Goal: Task Accomplishment & Management: Use online tool/utility

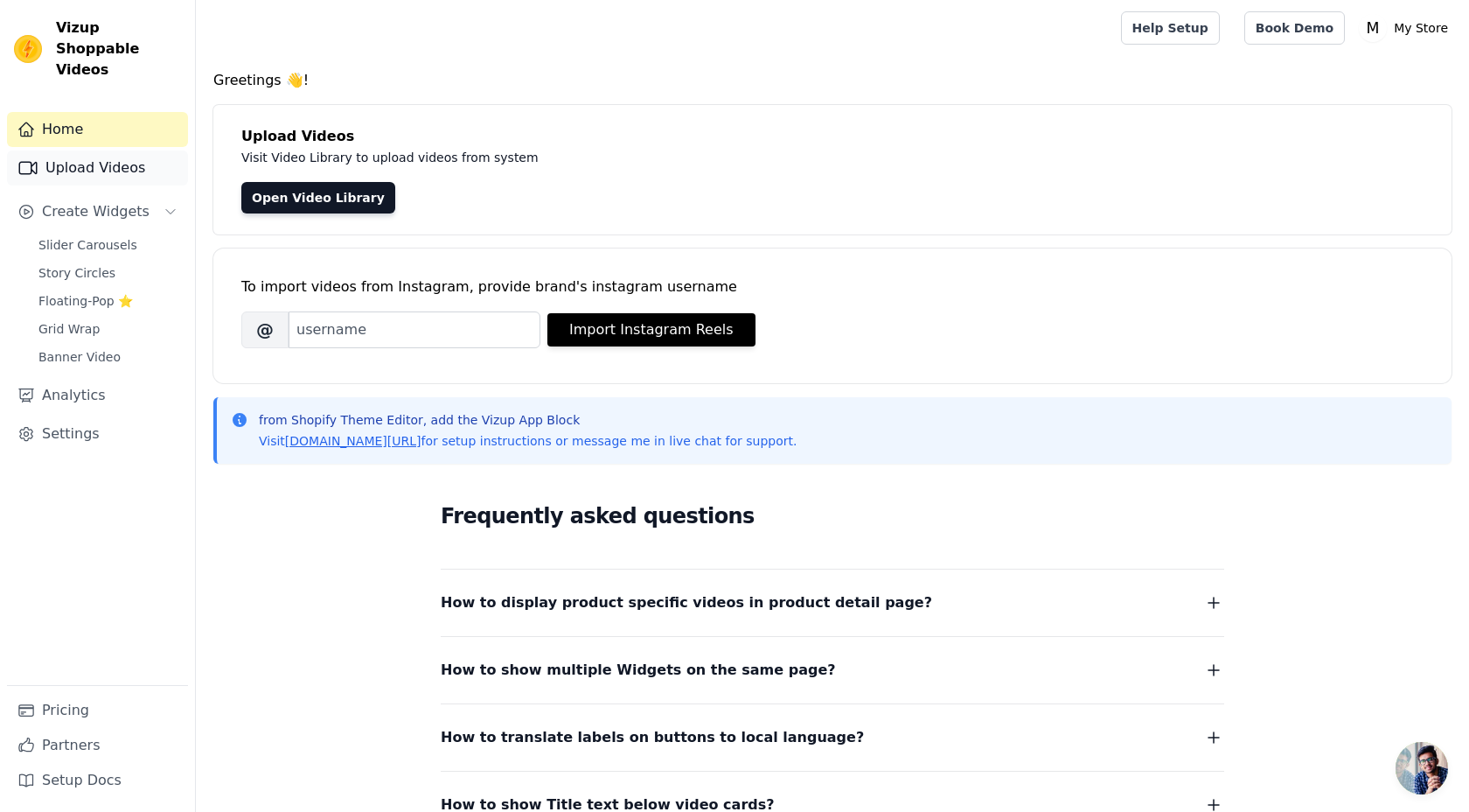
click at [78, 150] on link "Upload Videos" at bounding box center [97, 167] width 181 height 35
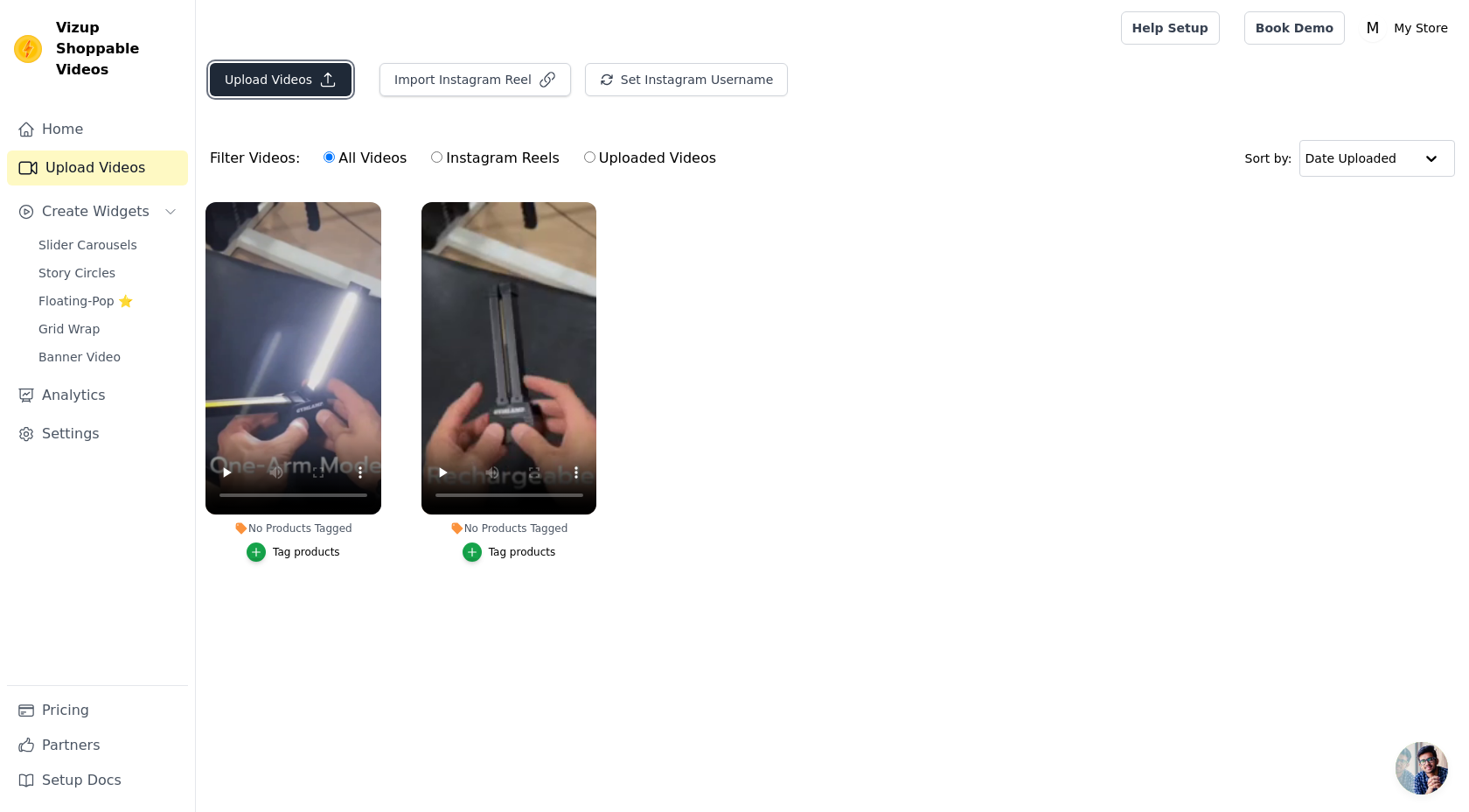
click at [270, 73] on button "Upload Videos" at bounding box center [280, 79] width 142 height 33
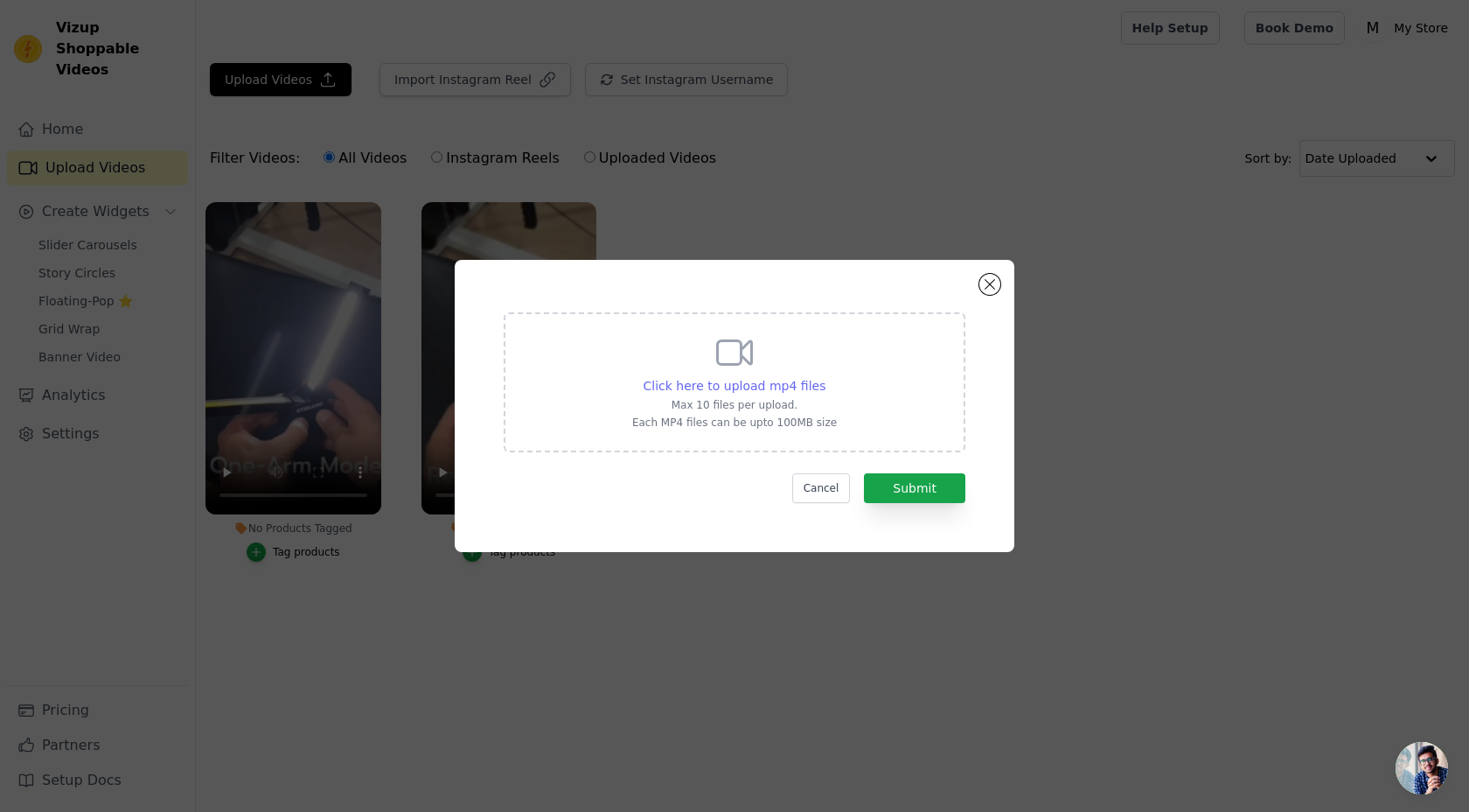
click at [772, 382] on span "Click here to upload mp4 files" at bounding box center [735, 385] width 183 height 14
click at [824, 377] on input "Click here to upload mp4 files Max 10 files per upload. Each MP4 files can be u…" at bounding box center [824, 376] width 1 height 1
click at [993, 289] on button "Close modal" at bounding box center [990, 284] width 21 height 21
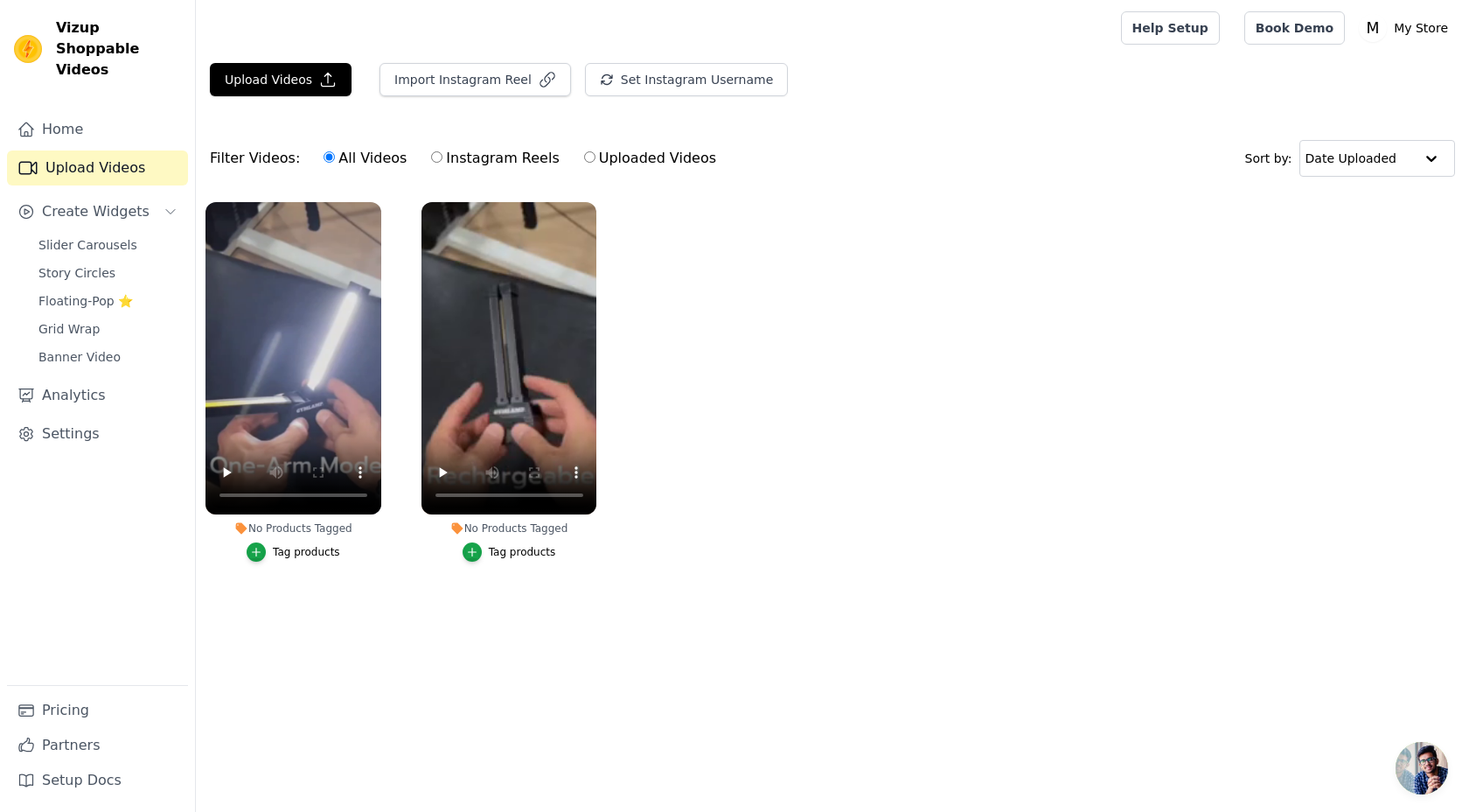
click at [684, 385] on ul "No Products Tagged Tag products No Products Tagged Tag products" at bounding box center [832, 398] width 1273 height 414
click at [430, 592] on ul "No Products Tagged Tag products No Products Tagged Tag products" at bounding box center [832, 398] width 1273 height 414
click at [300, 82] on button "Upload Videos" at bounding box center [280, 79] width 142 height 33
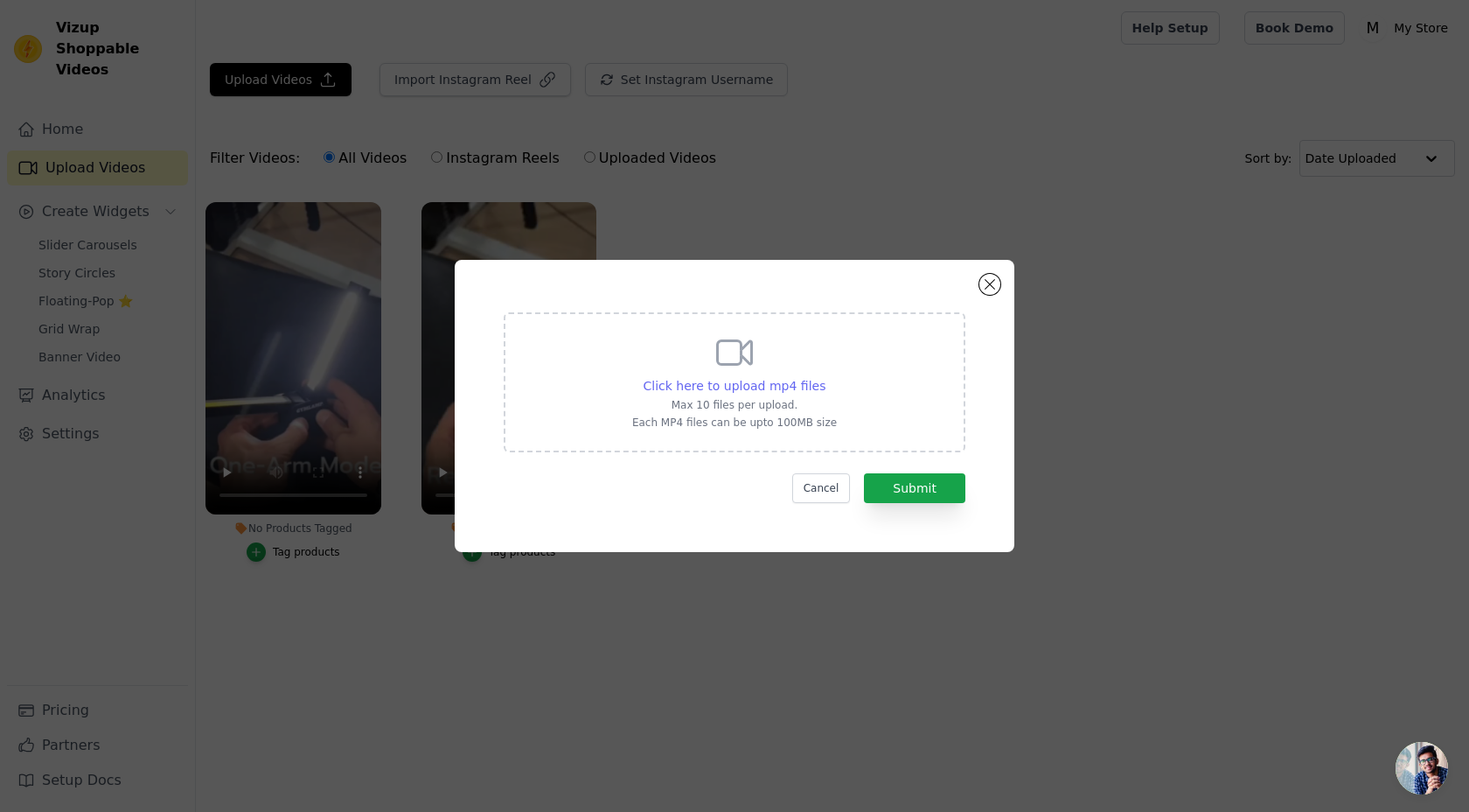
click at [714, 388] on span "Click here to upload mp4 files" at bounding box center [735, 385] width 183 height 14
click at [824, 377] on input "Click here to upload mp4 files Max 10 files per upload. Each MP4 files can be u…" at bounding box center [824, 376] width 1 height 1
type input "C:\fakepath\WhatsApp Video 2025-08-30 at 8.10.52 PM-vmake-vmake.mp4"
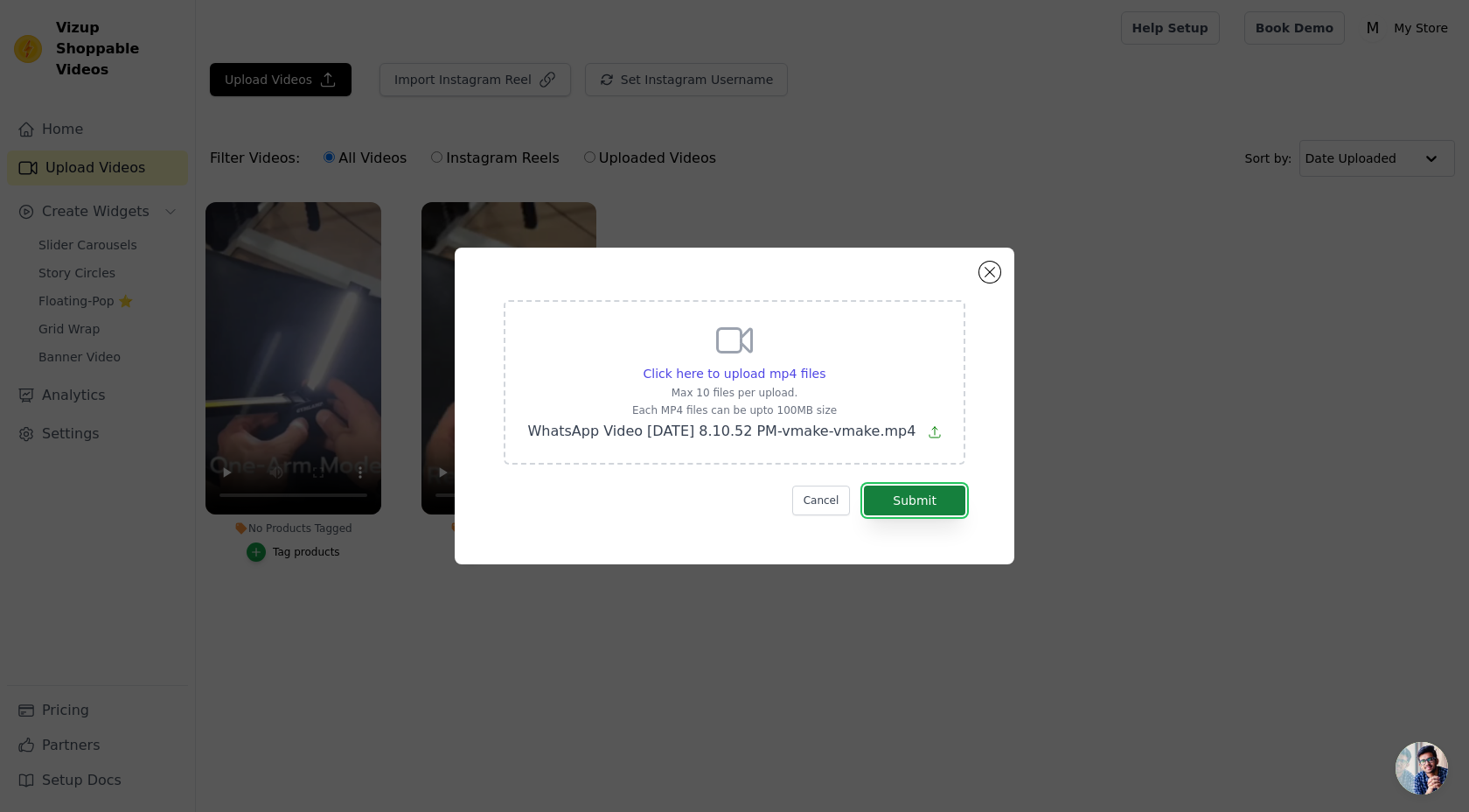
click at [911, 515] on button "Submit" at bounding box center [915, 499] width 102 height 29
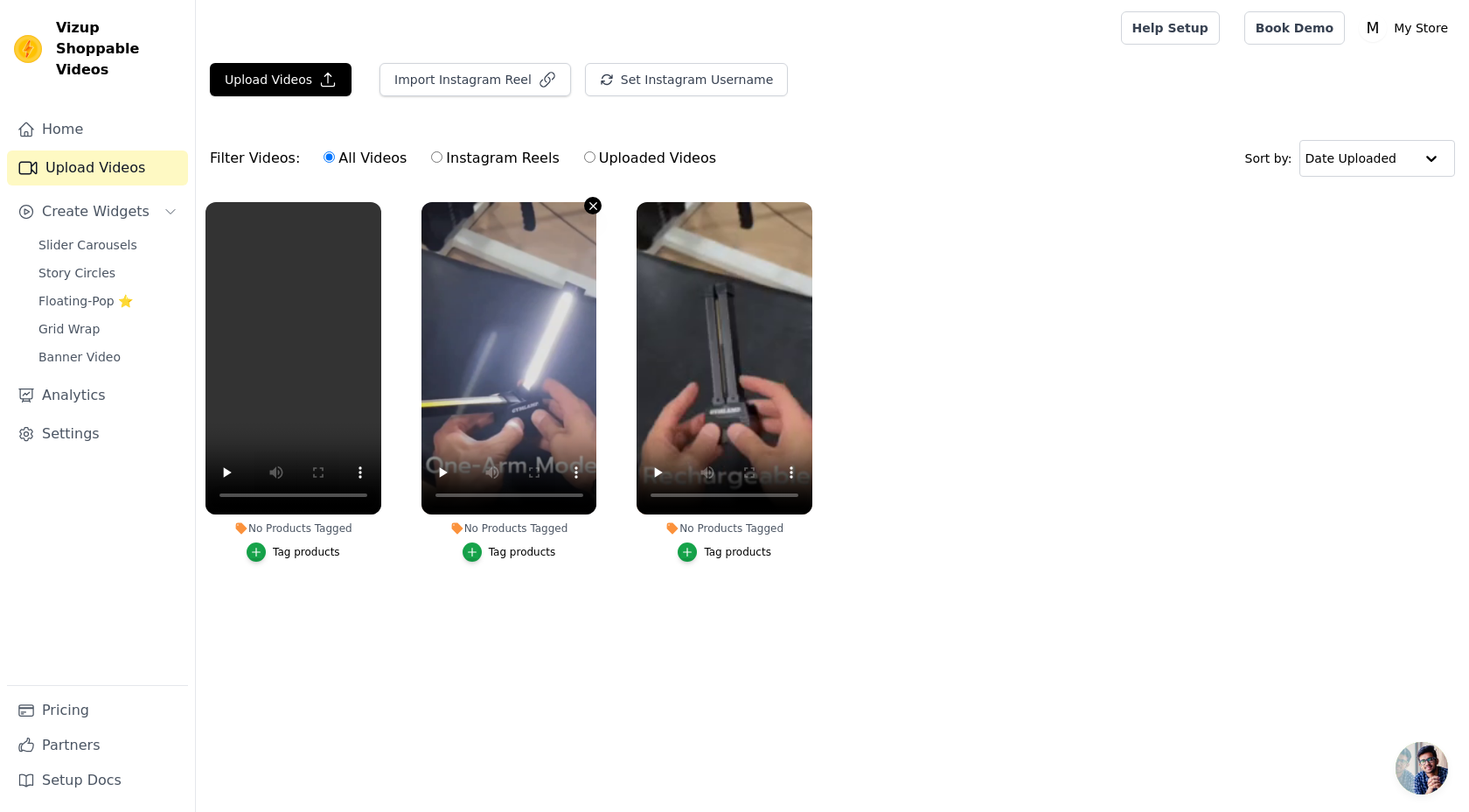
click at [594, 202] on icon "button" at bounding box center [593, 206] width 13 height 13
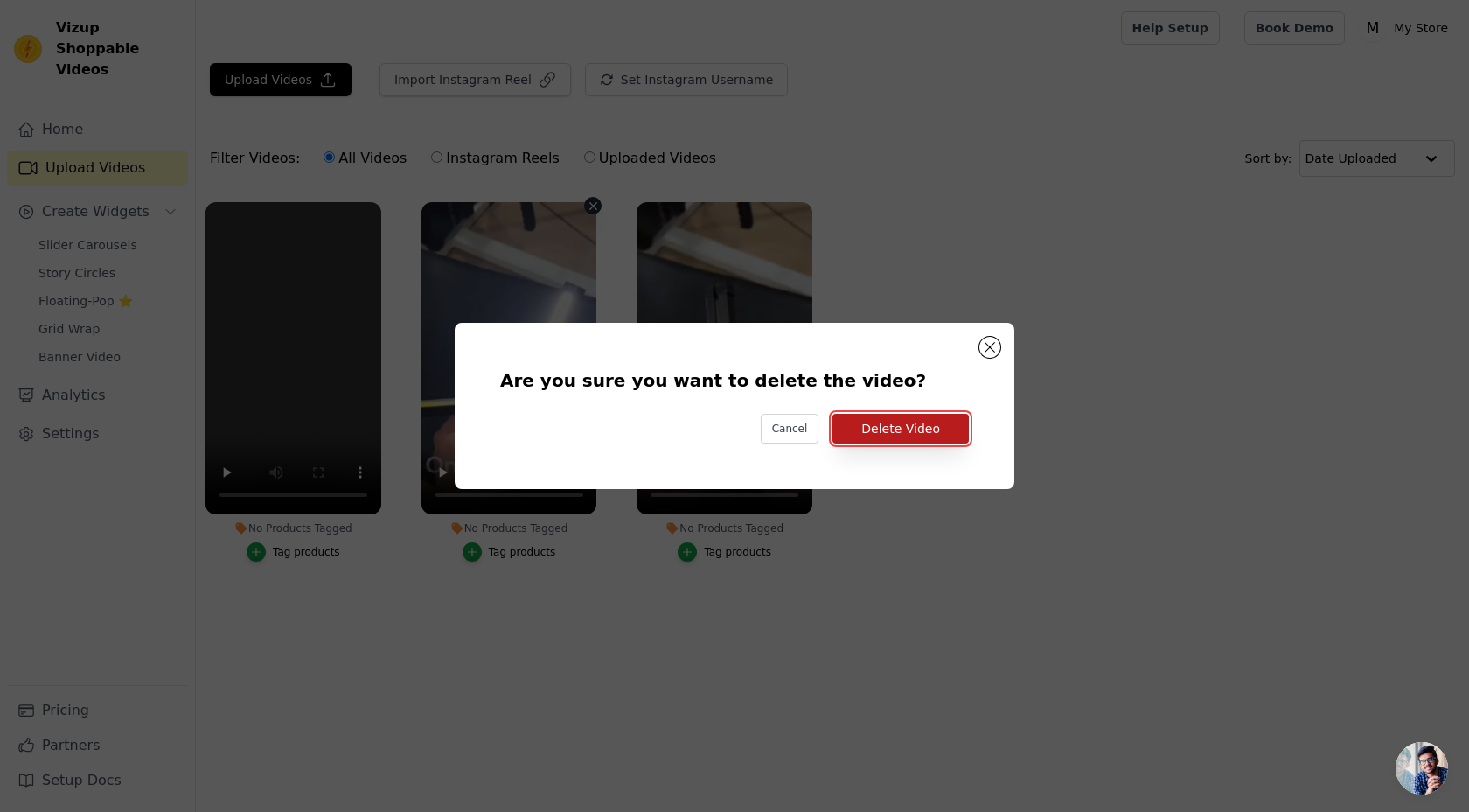
click at [870, 421] on button "Delete Video" at bounding box center [900, 428] width 136 height 29
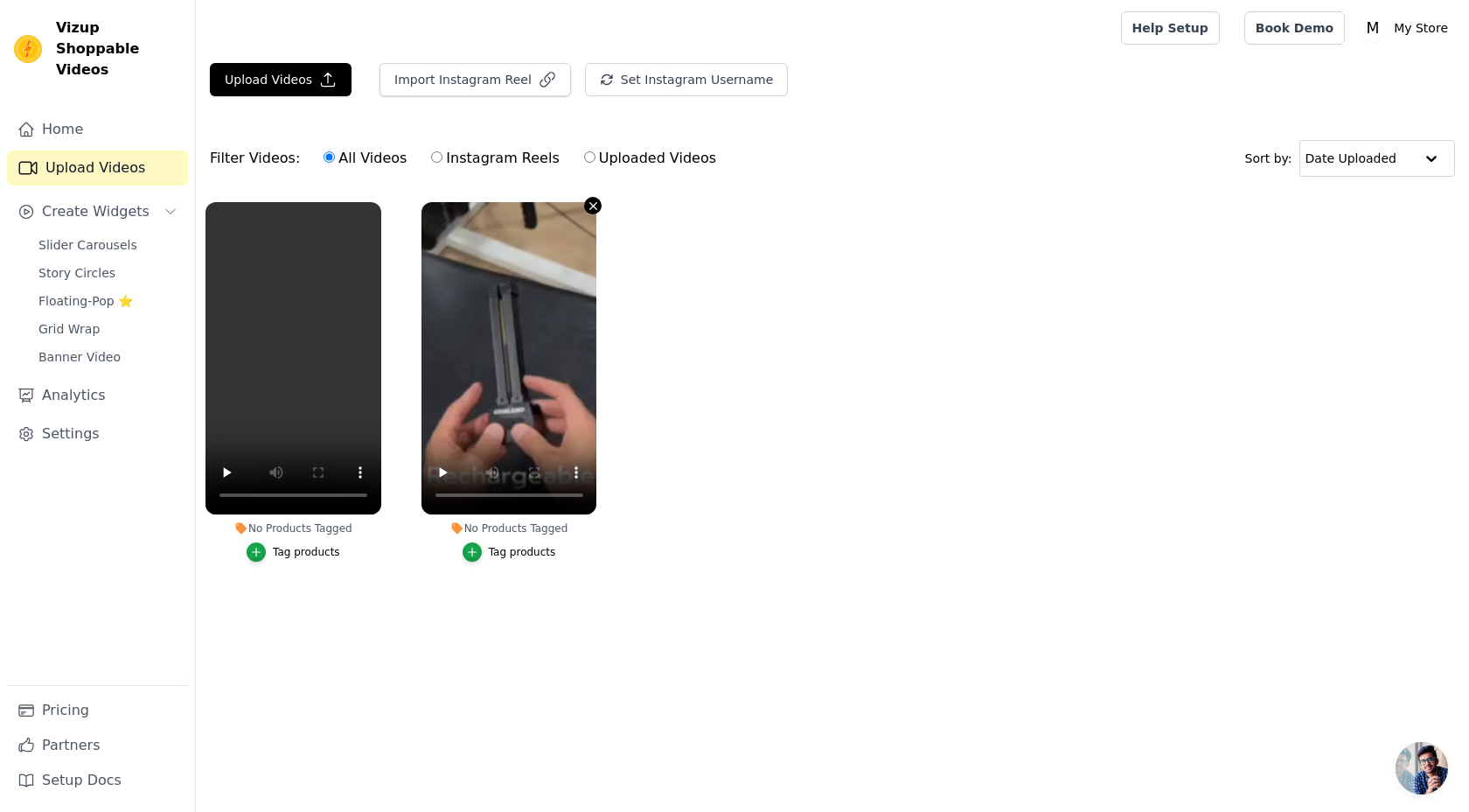
click at [593, 203] on icon "button" at bounding box center [593, 206] width 13 height 13
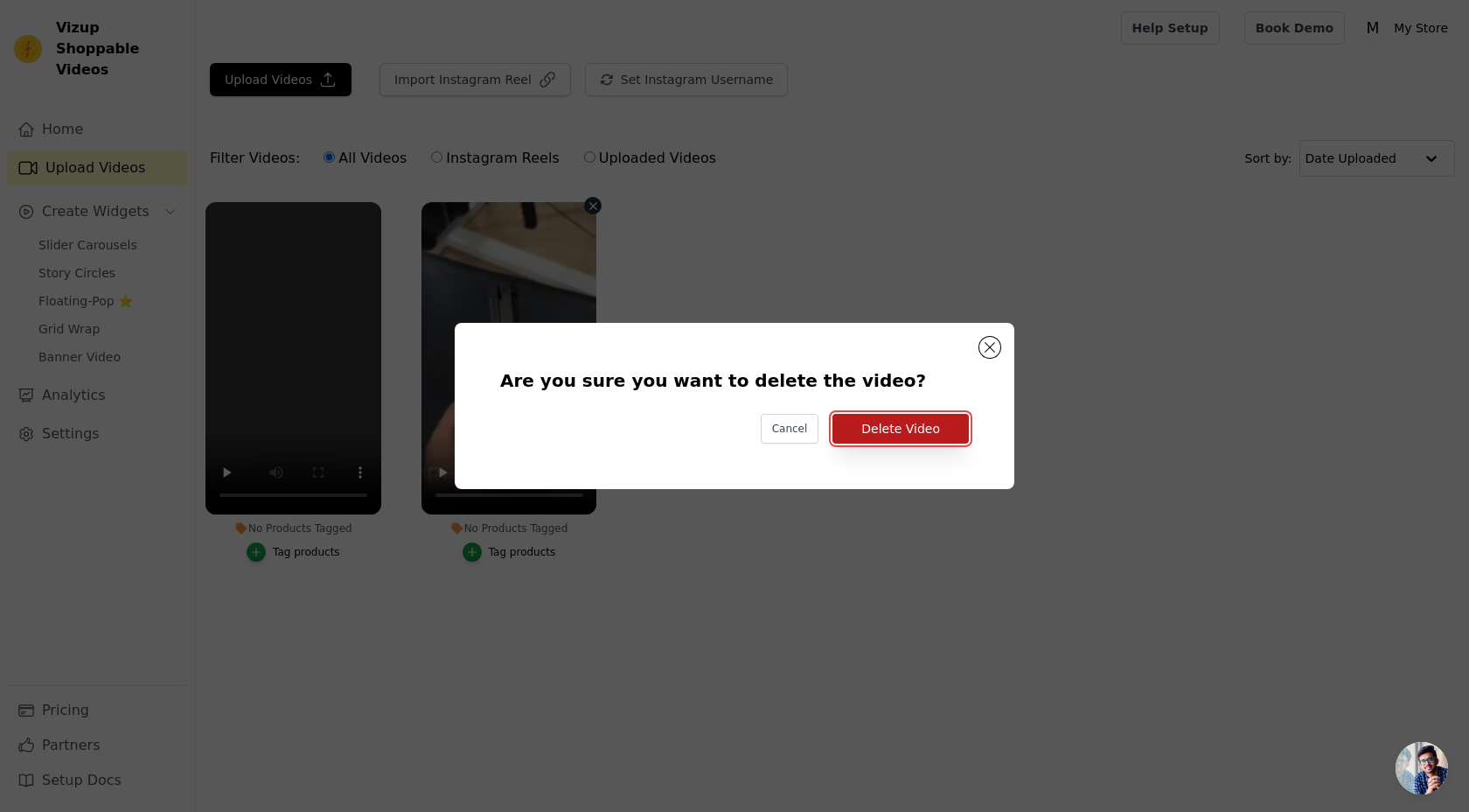
click at [890, 433] on button "Delete Video" at bounding box center [900, 428] width 136 height 29
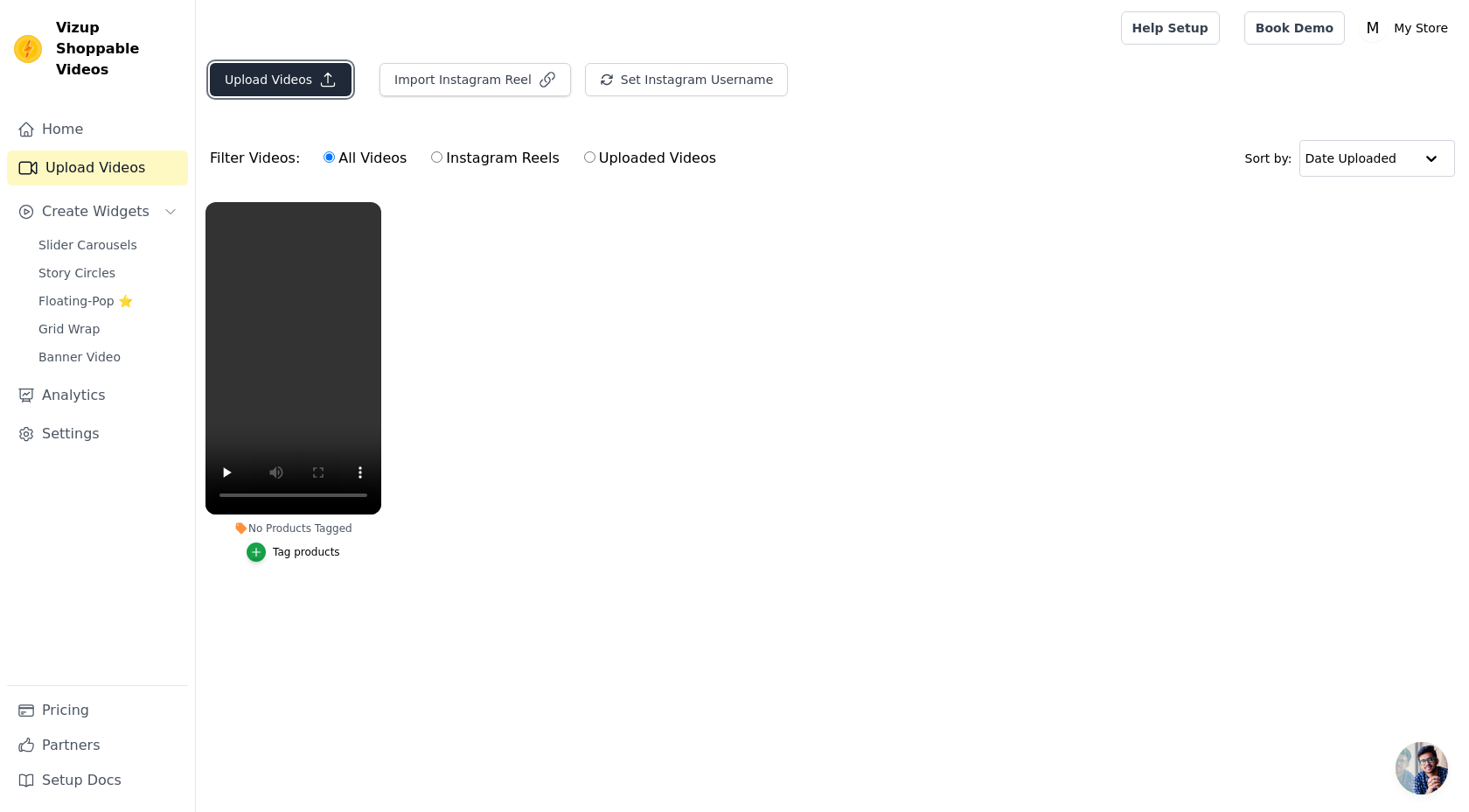
click at [257, 72] on button "Upload Videos" at bounding box center [280, 79] width 142 height 33
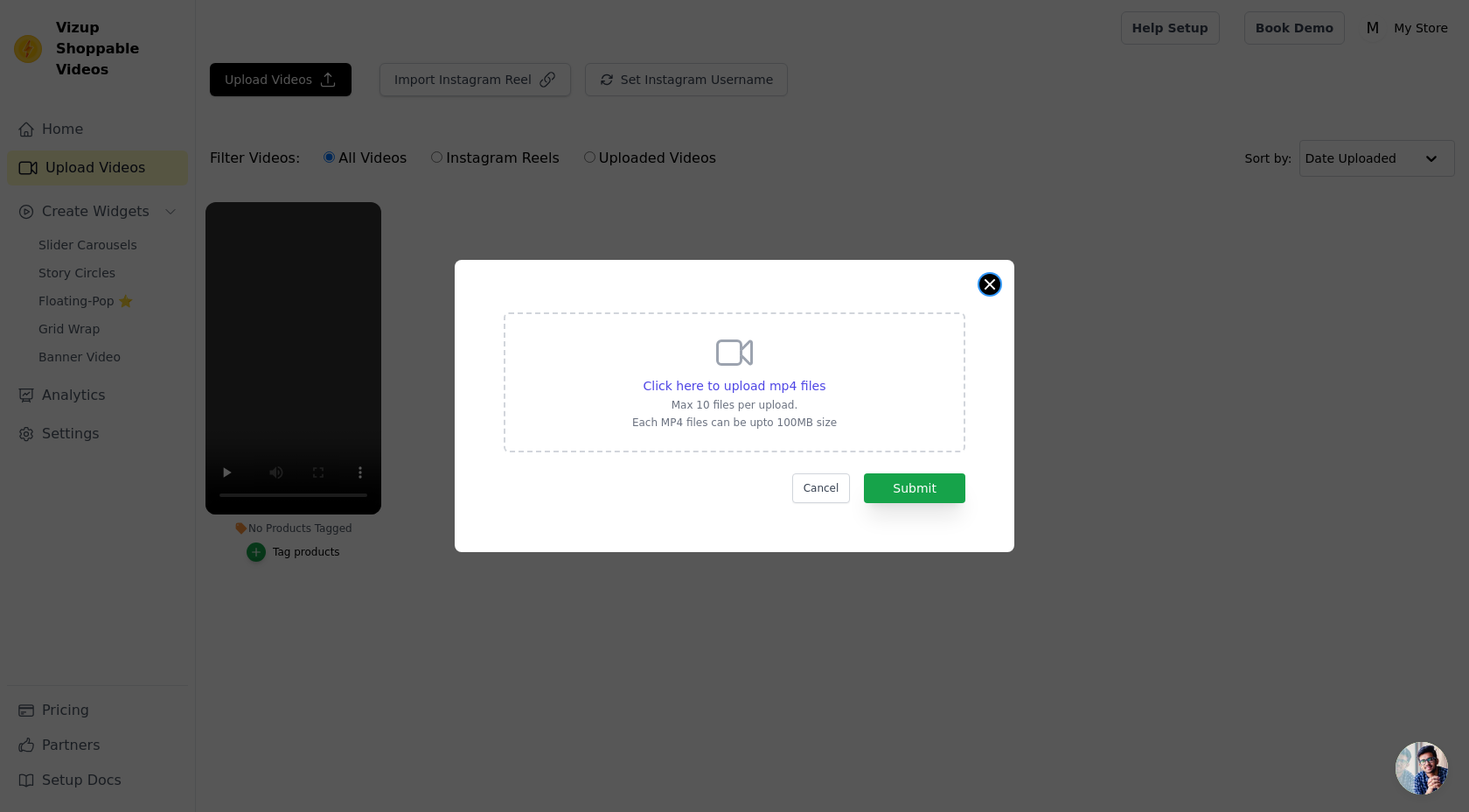
click at [986, 281] on button "Close modal" at bounding box center [990, 284] width 21 height 21
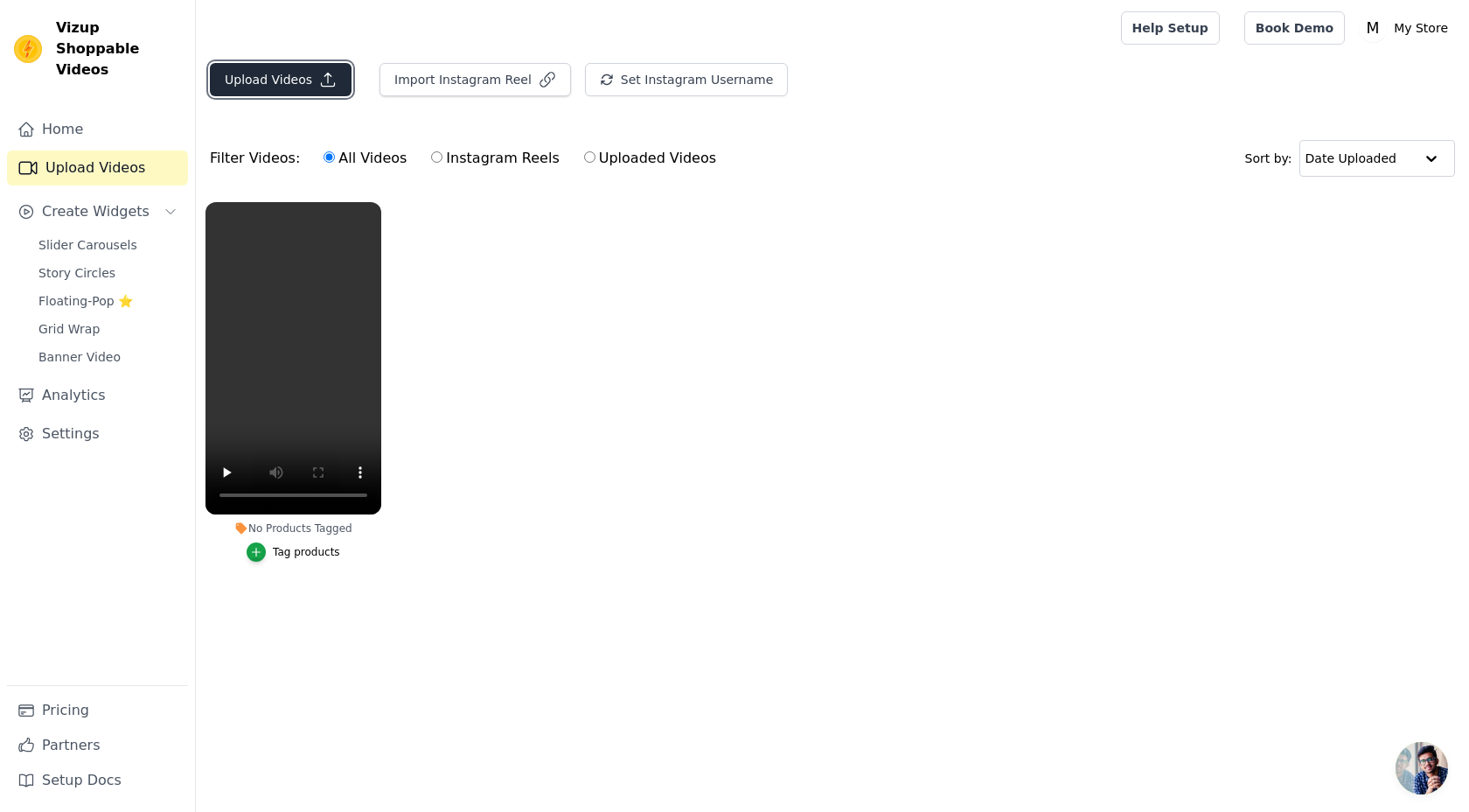
click at [241, 87] on button "Upload Videos" at bounding box center [280, 79] width 142 height 33
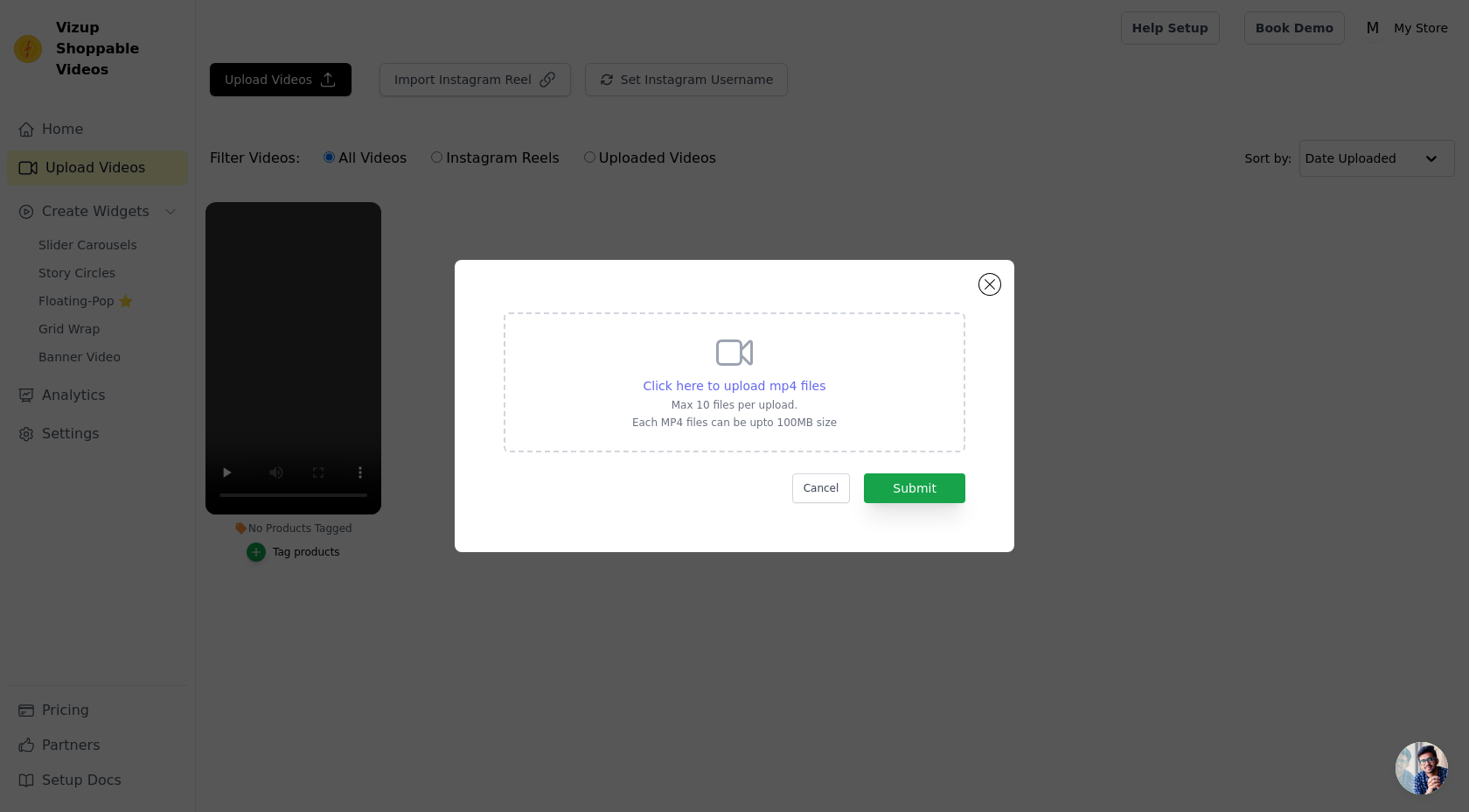
click at [808, 391] on span "Click here to upload mp4 files" at bounding box center [735, 385] width 183 height 14
click at [824, 377] on input "Click here to upload mp4 files Max 10 files per upload. Each MP4 files can be u…" at bounding box center [824, 376] width 1 height 1
type input "C:\fakepath\WhatsApp Video 2025-08-30 at 8.11.52 PM-vmake.mp4"
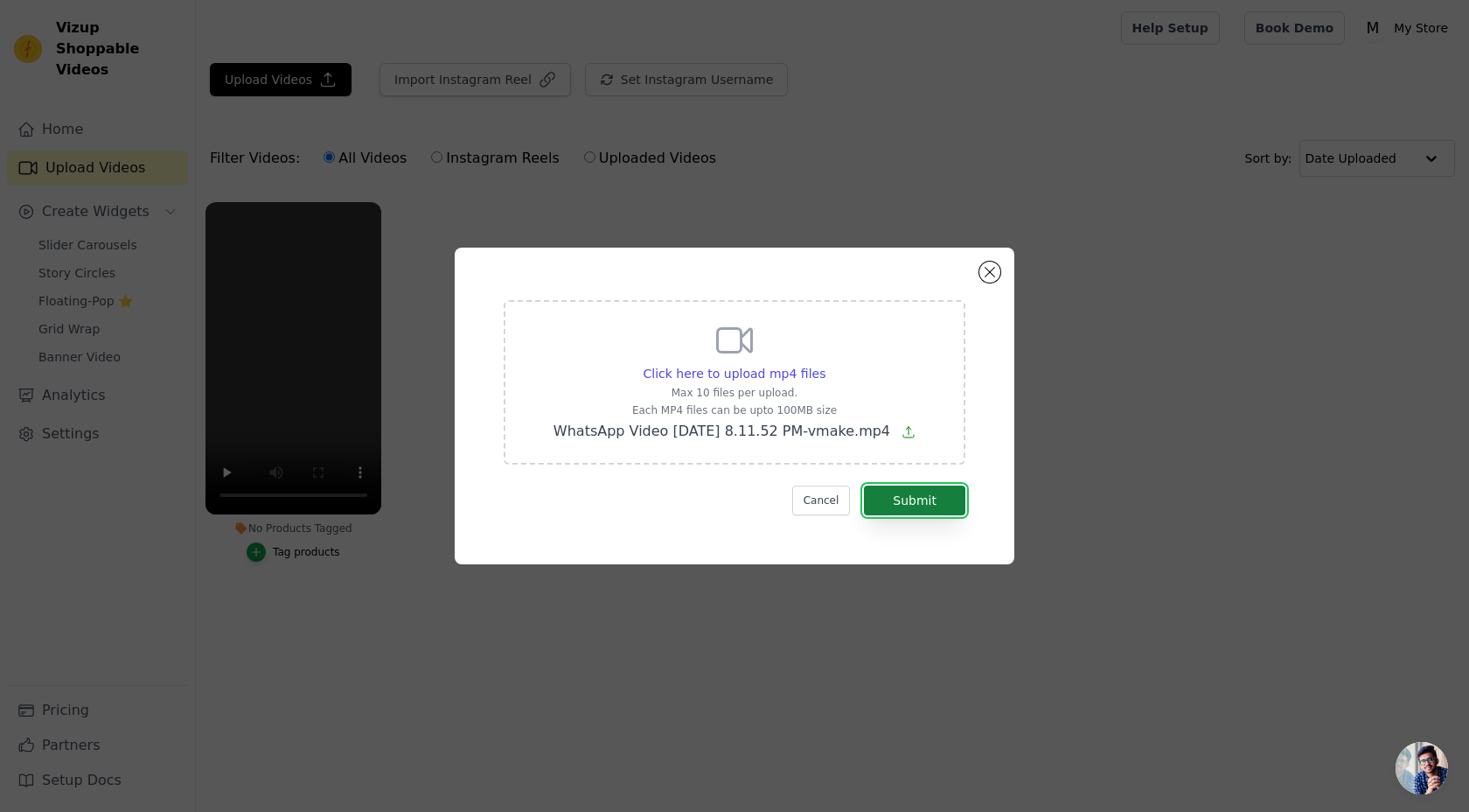
click at [907, 510] on button "Submit" at bounding box center [915, 499] width 102 height 29
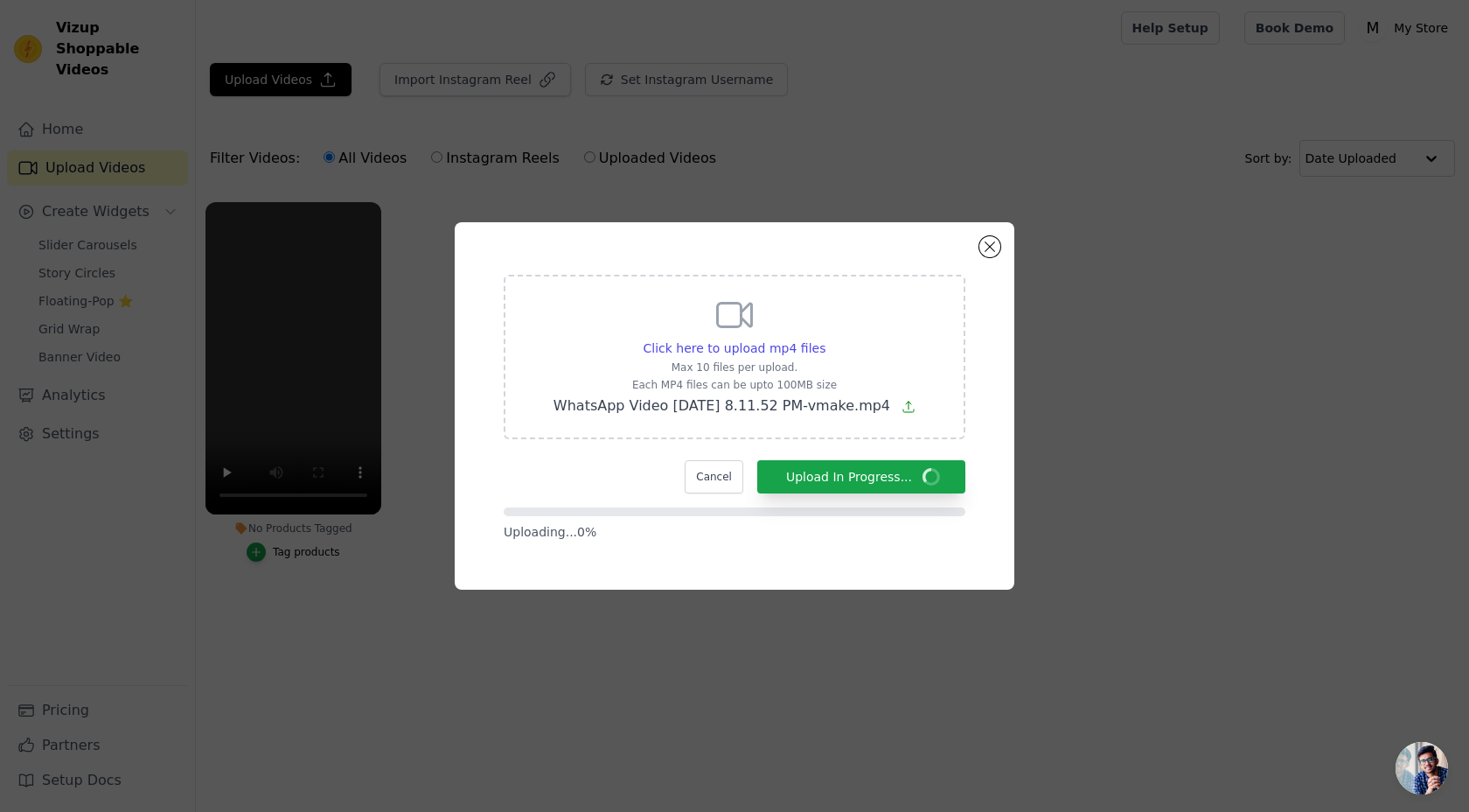
click at [910, 518] on div "Uploading... 0 %" at bounding box center [735, 523] width 462 height 33
click at [697, 484] on button "Cancel" at bounding box center [714, 476] width 59 height 33
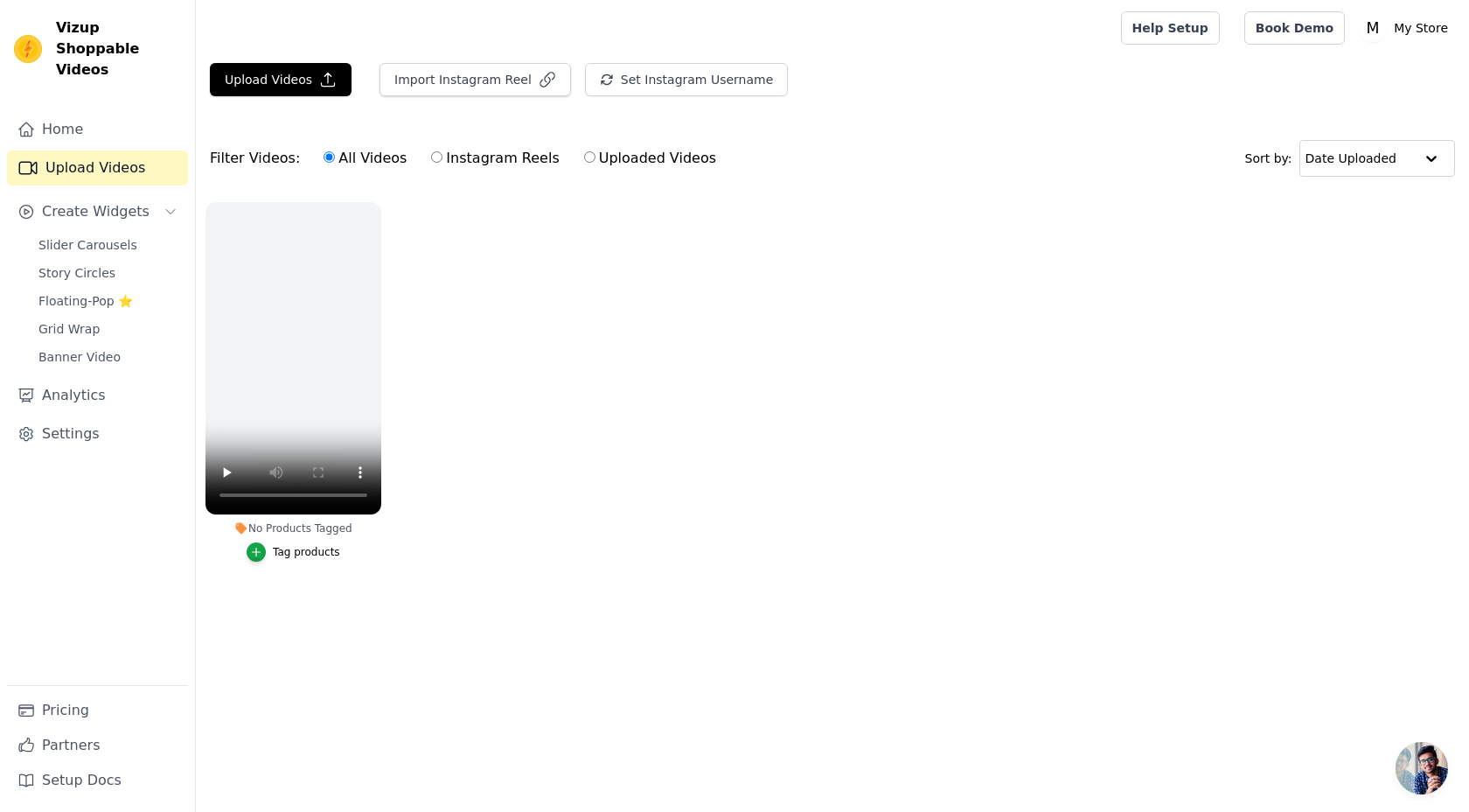
click at [315, 56] on main "Upload Videos Import Instagram Reel Set Instagram Username Import Latest IG Ree…" at bounding box center [832, 352] width 1273 height 592
click at [323, 82] on icon "button" at bounding box center [328, 79] width 17 height 17
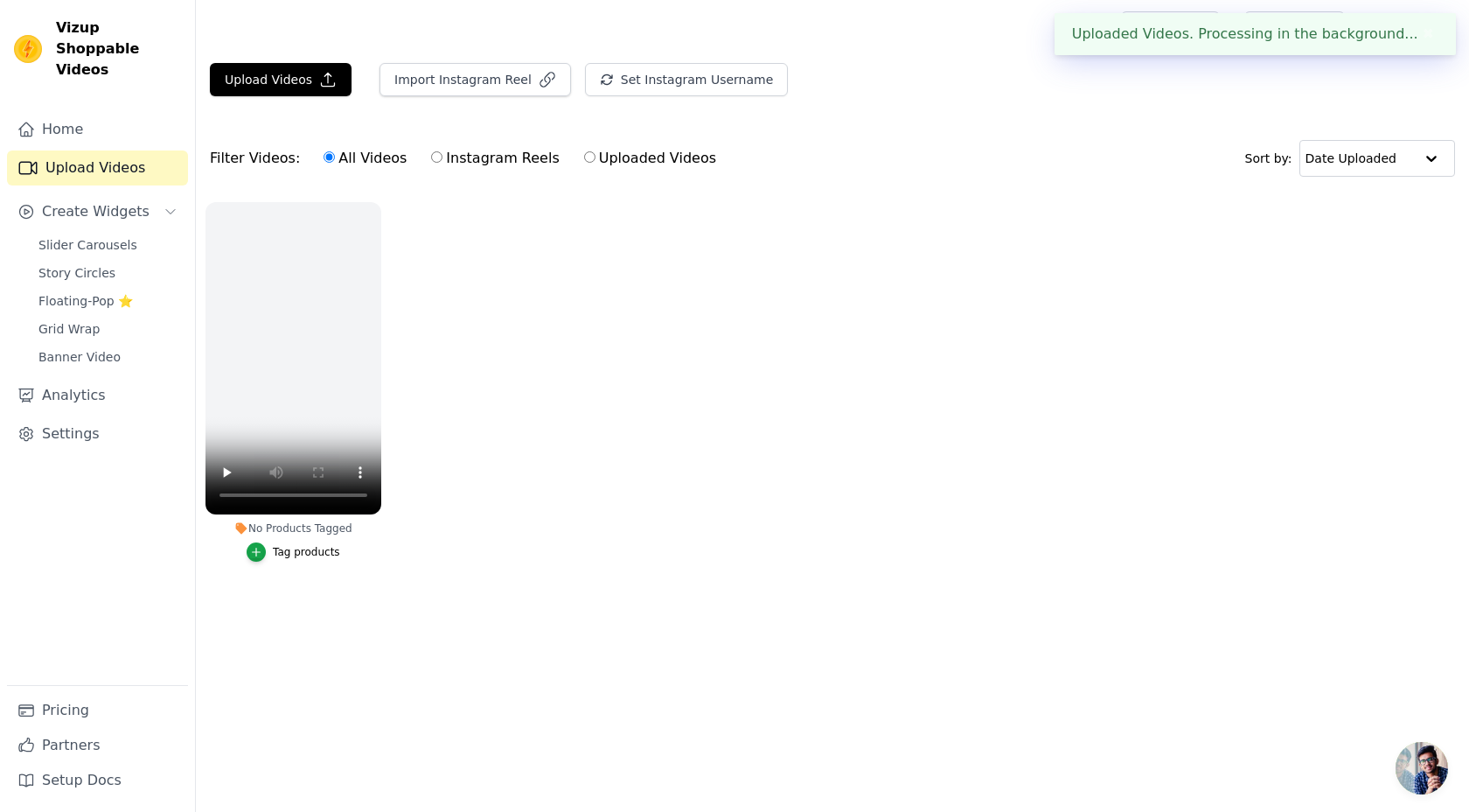
click at [755, 392] on div "Click here to upload mp4 files Max 10 files per upload. Each MP4 files can be u…" at bounding box center [832, 334] width 1273 height 543
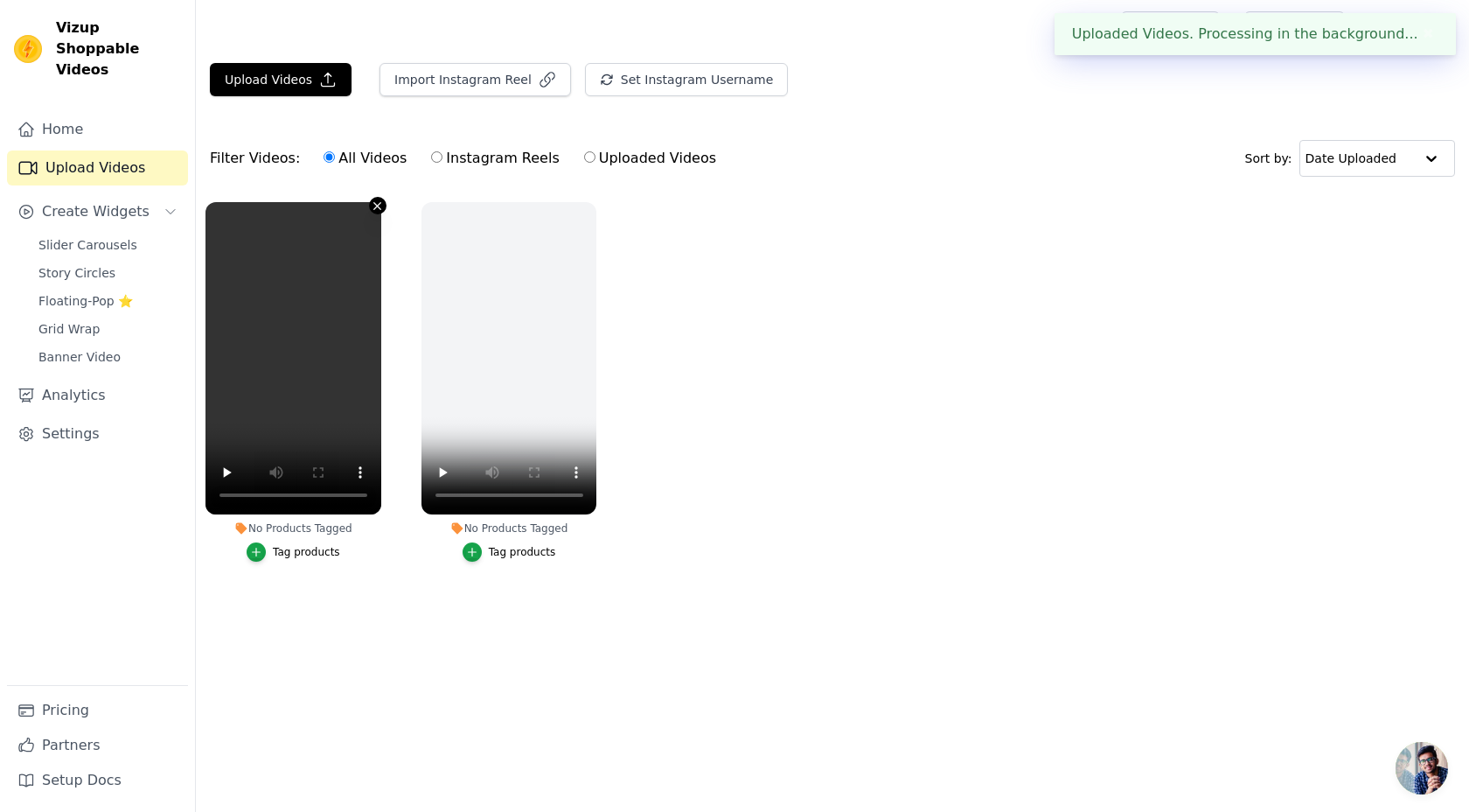
click at [375, 204] on icon "button" at bounding box center [377, 206] width 13 height 13
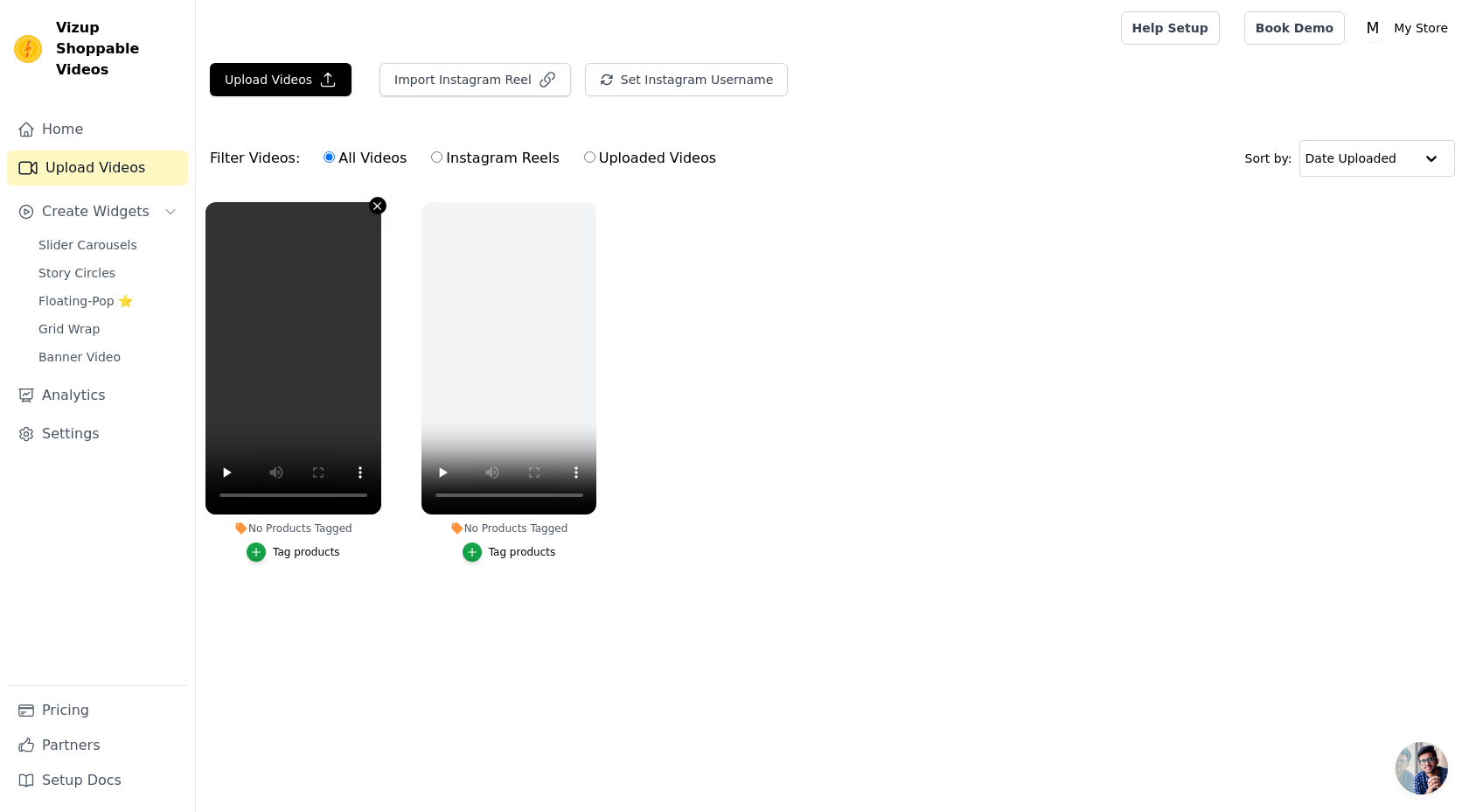
click at [377, 203] on icon "button" at bounding box center [377, 206] width 13 height 13
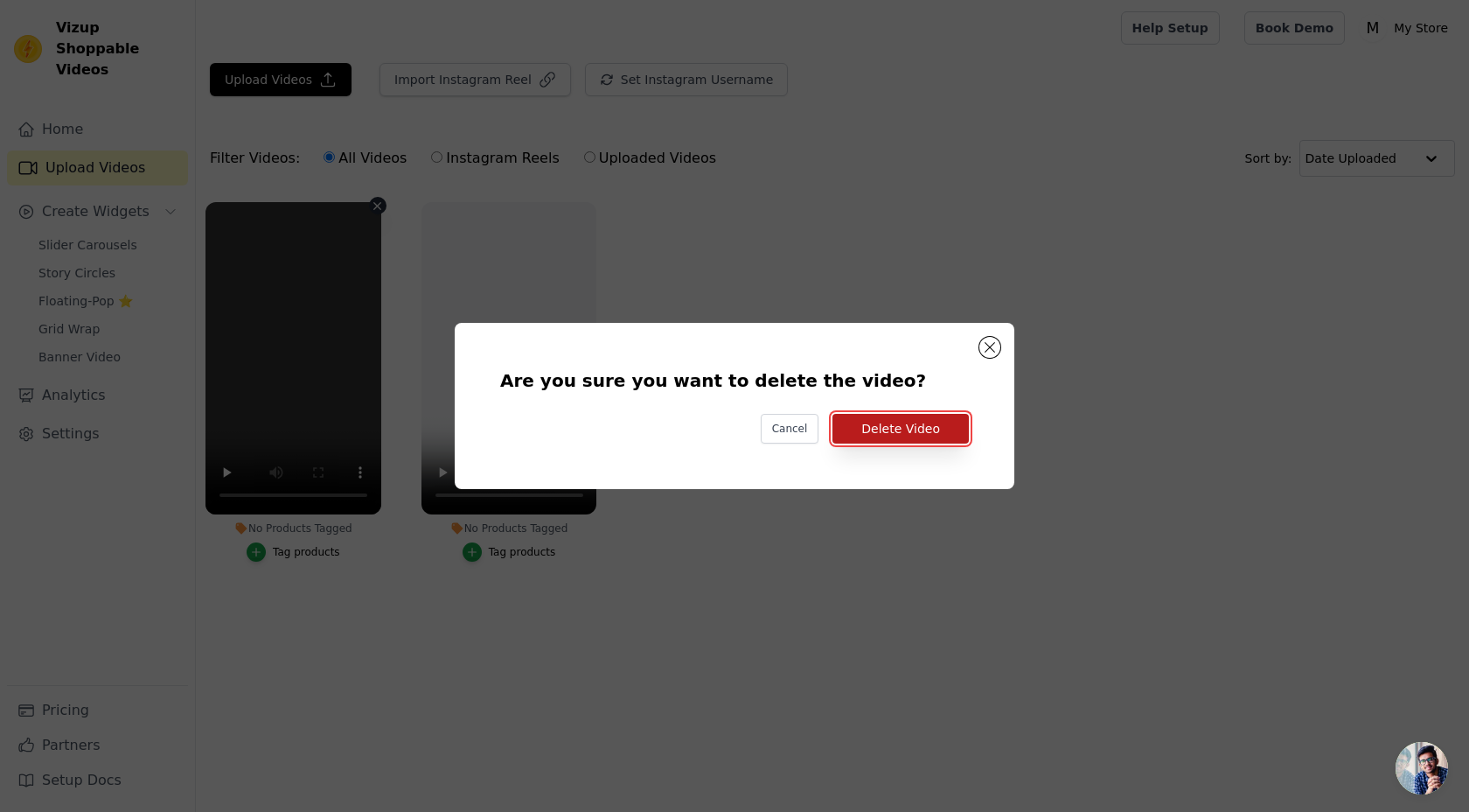
click at [877, 433] on button "Delete Video" at bounding box center [900, 428] width 136 height 29
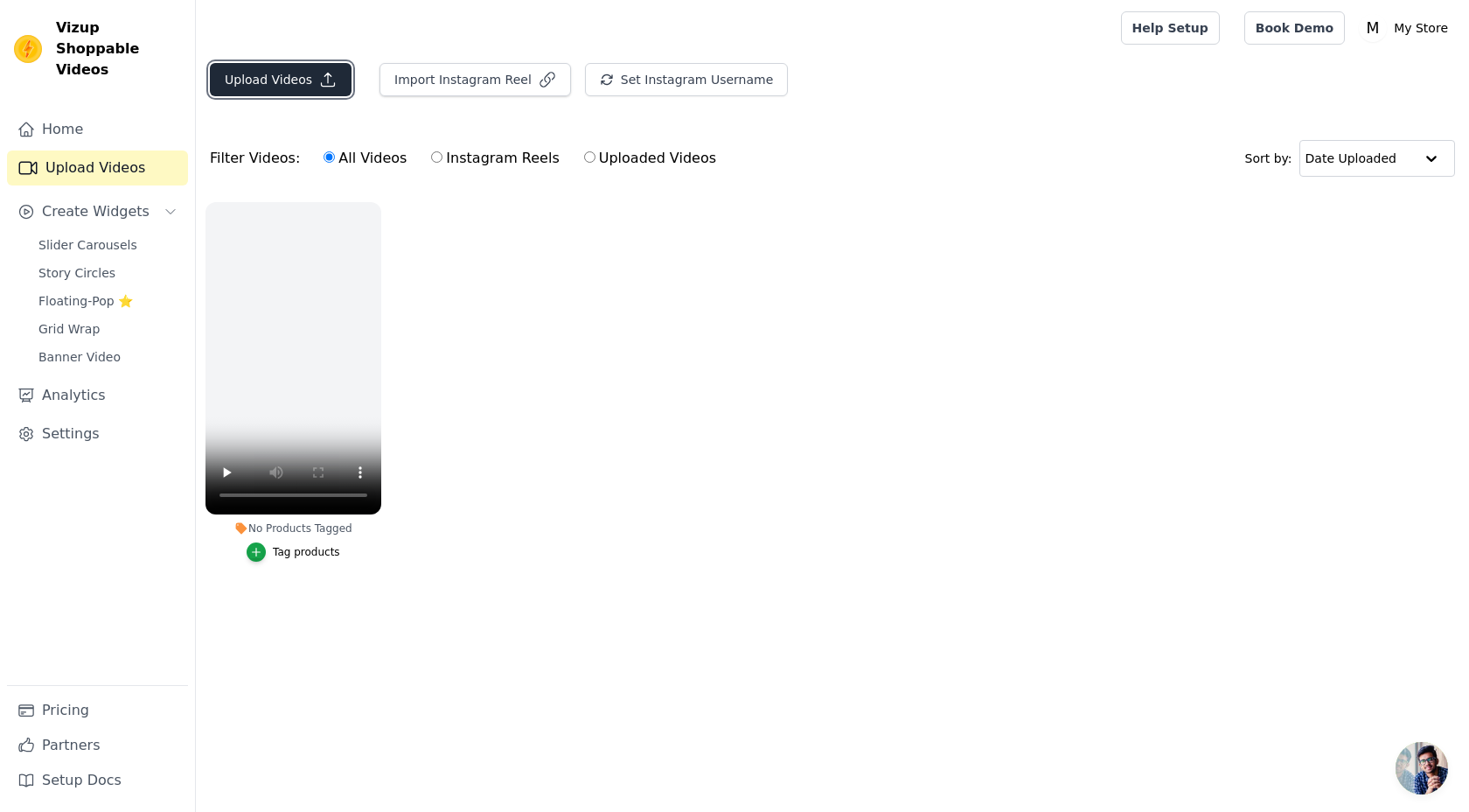
click at [289, 72] on button "Upload Videos" at bounding box center [280, 79] width 142 height 33
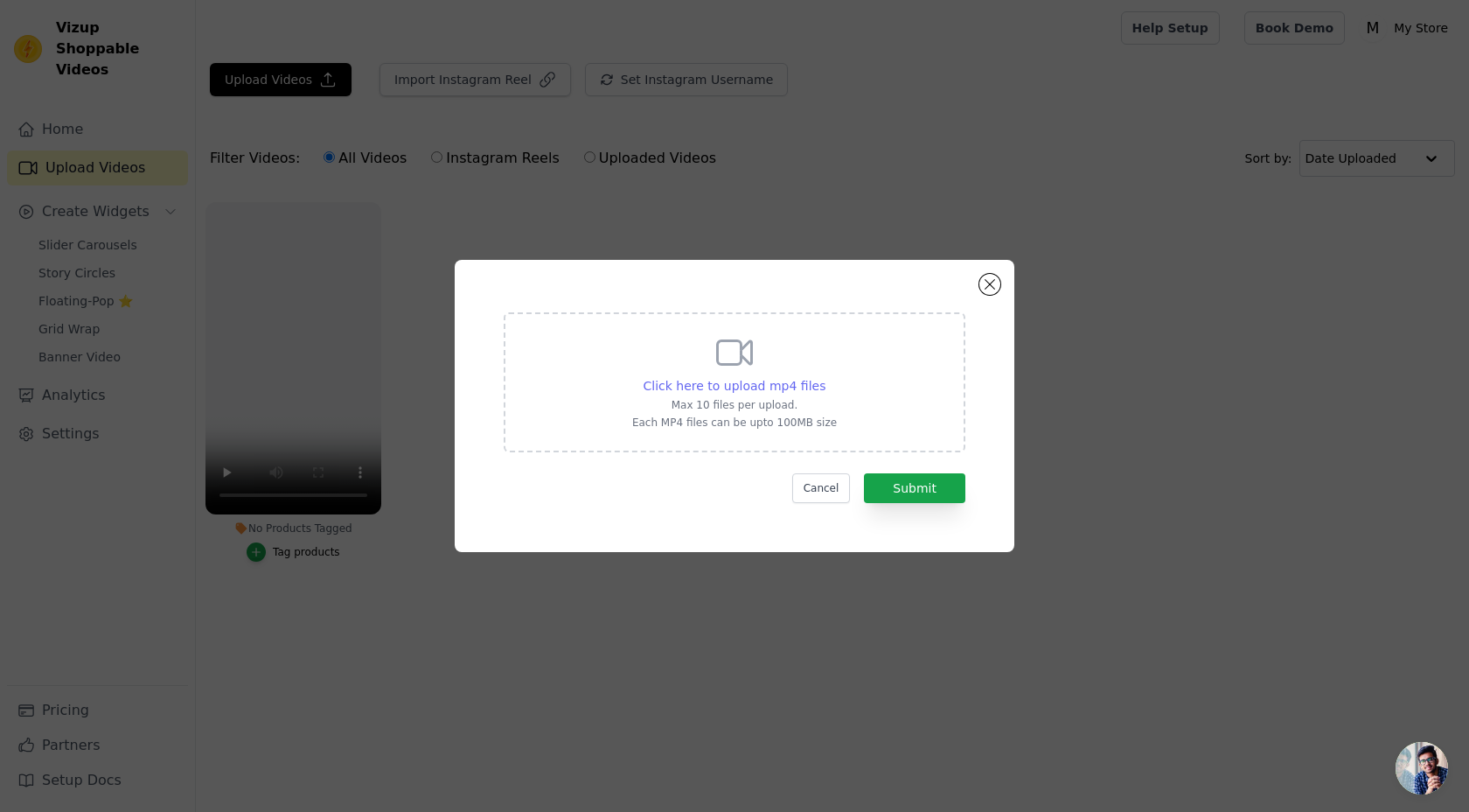
click at [681, 390] on span "Click here to upload mp4 files" at bounding box center [735, 385] width 183 height 14
click at [824, 377] on input "Click here to upload mp4 files Max 10 files per upload. Each MP4 files can be u…" at bounding box center [824, 376] width 1 height 1
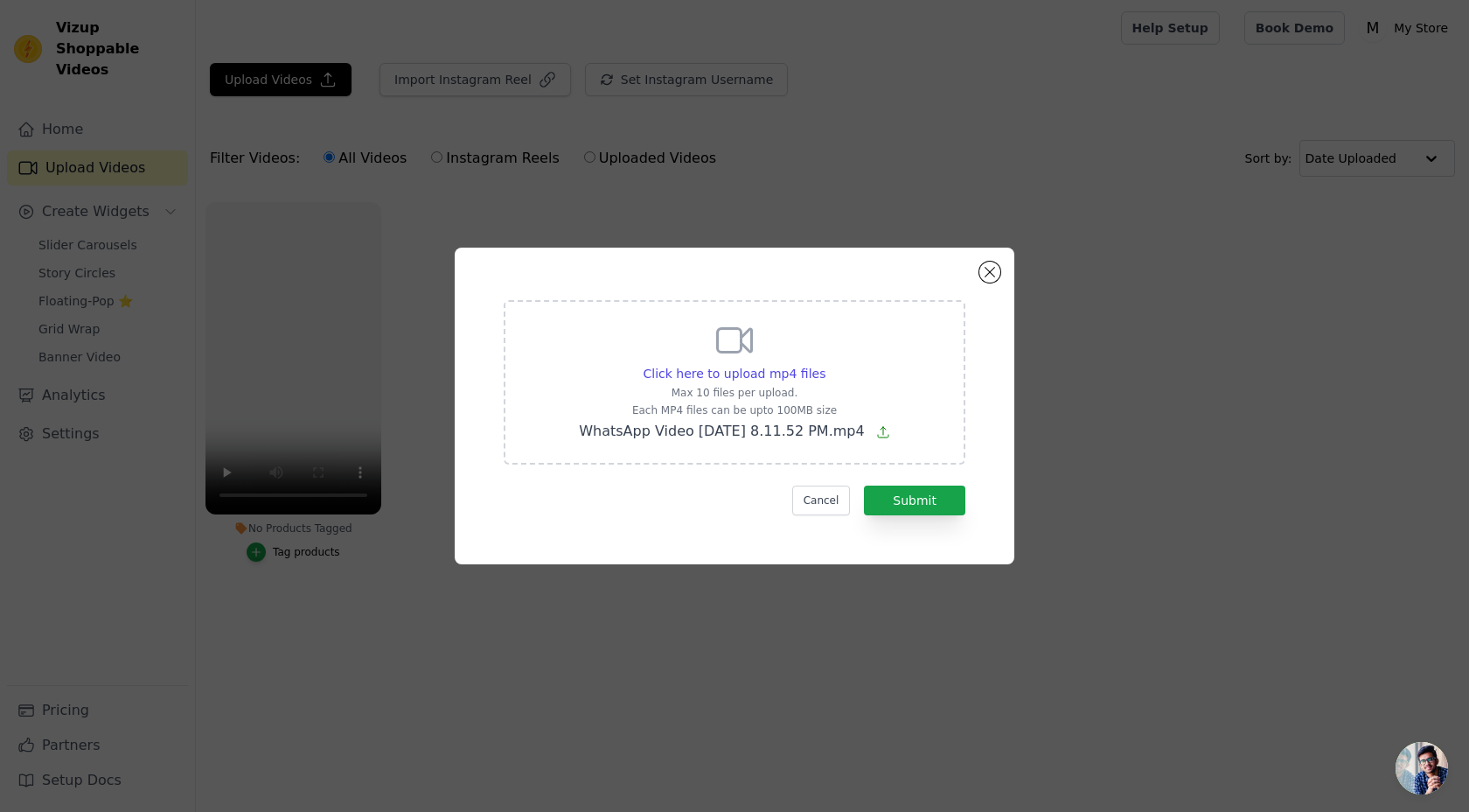
click at [799, 435] on span "WhatsApp Video 2025-08-30 at 8.11.52 PM.mp4" at bounding box center [722, 430] width 285 height 16
click at [824, 365] on input "Click here to upload mp4 files Max 10 files per upload. Each MP4 files can be u…" at bounding box center [824, 364] width 1 height 1
click at [786, 386] on p "Max 10 files per upload." at bounding box center [734, 393] width 362 height 14
click at [824, 365] on input "Click here to upload mp4 files Max 10 files per upload. Each MP4 files can be u…" at bounding box center [824, 364] width 1 height 1
type input "C:\fakepath\WhatsApp Video 2025-08-30 at 8.11.52 PM.mp4"
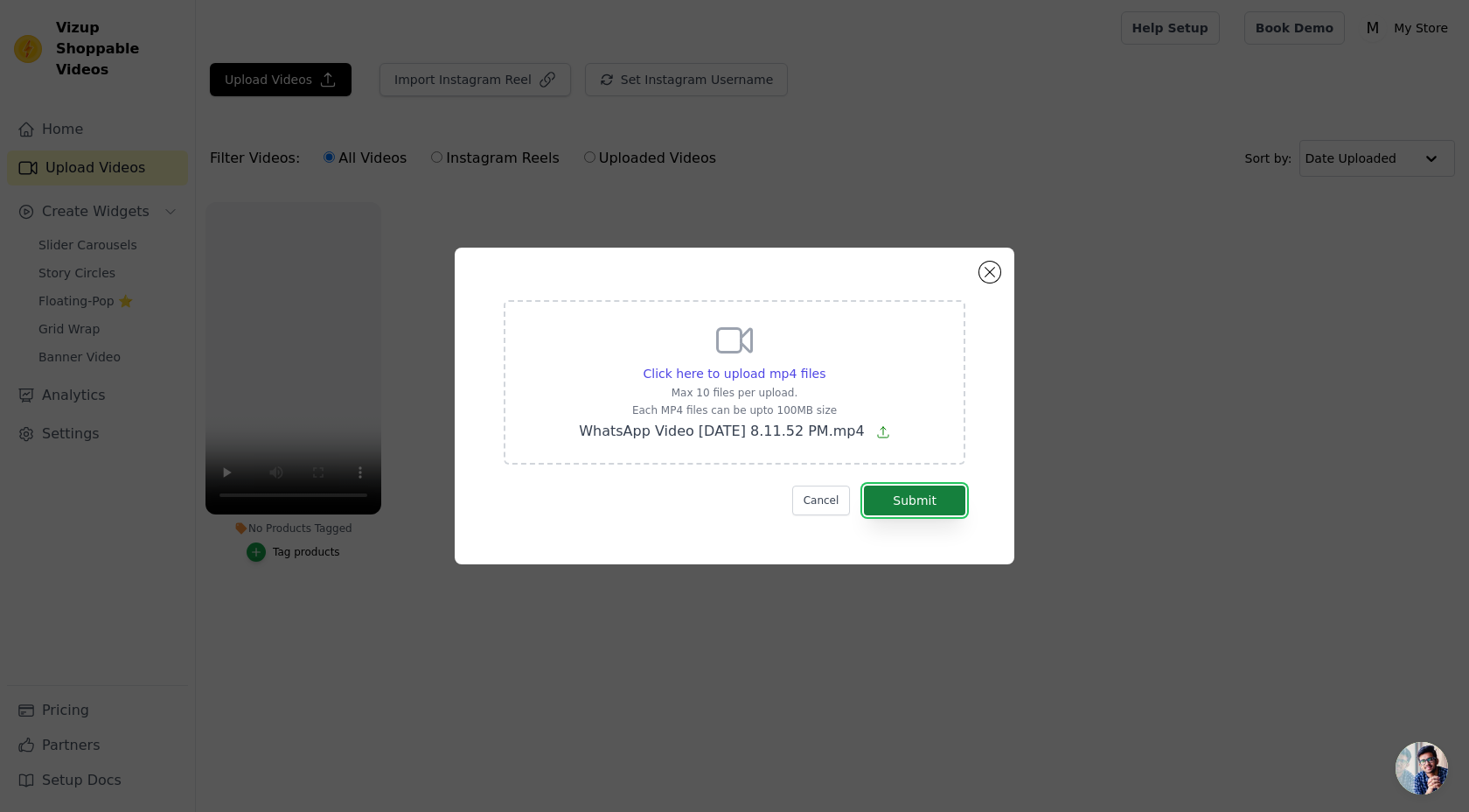
click at [896, 508] on button "Submit" at bounding box center [915, 499] width 102 height 29
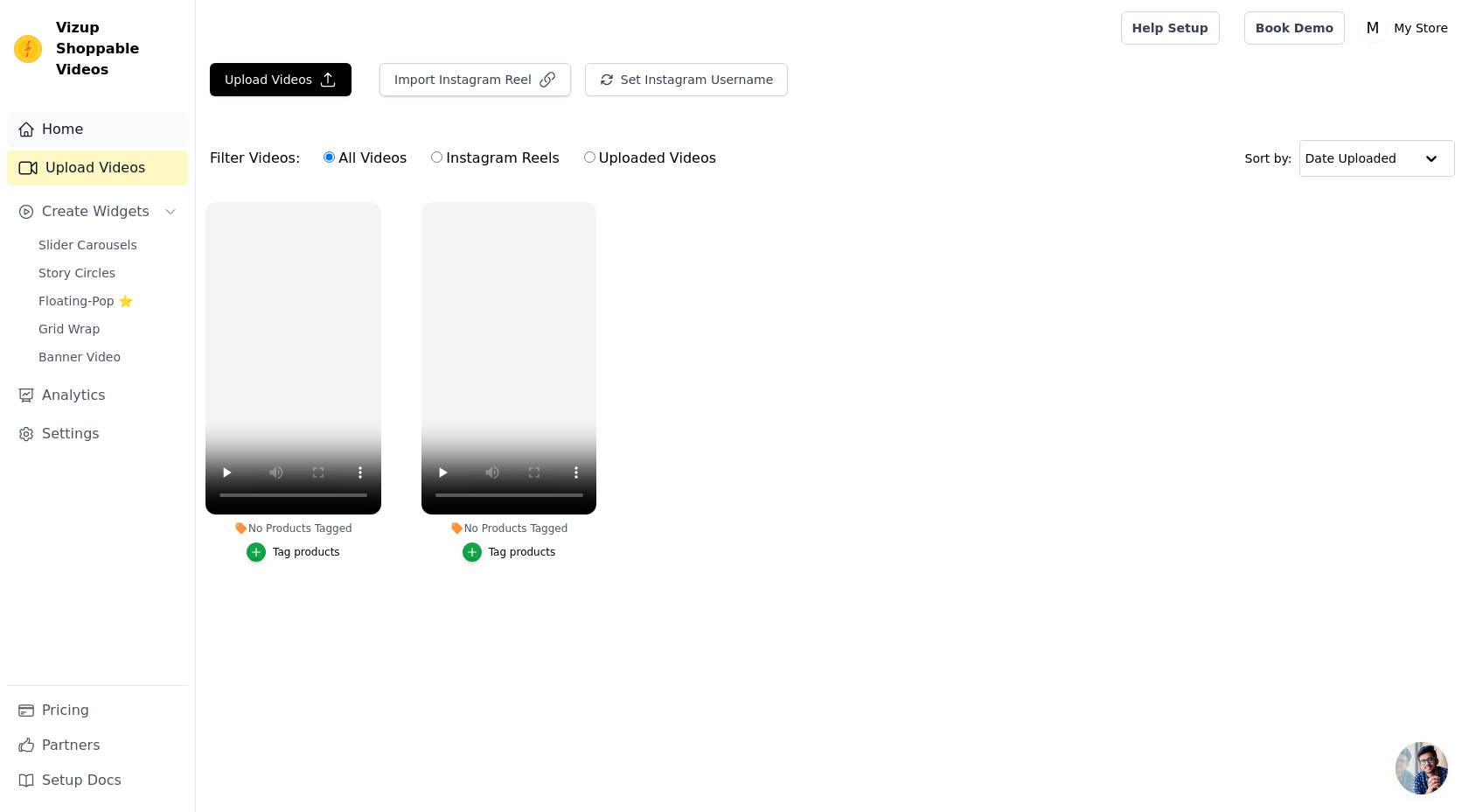
click at [56, 117] on link "Home" at bounding box center [97, 129] width 181 height 35
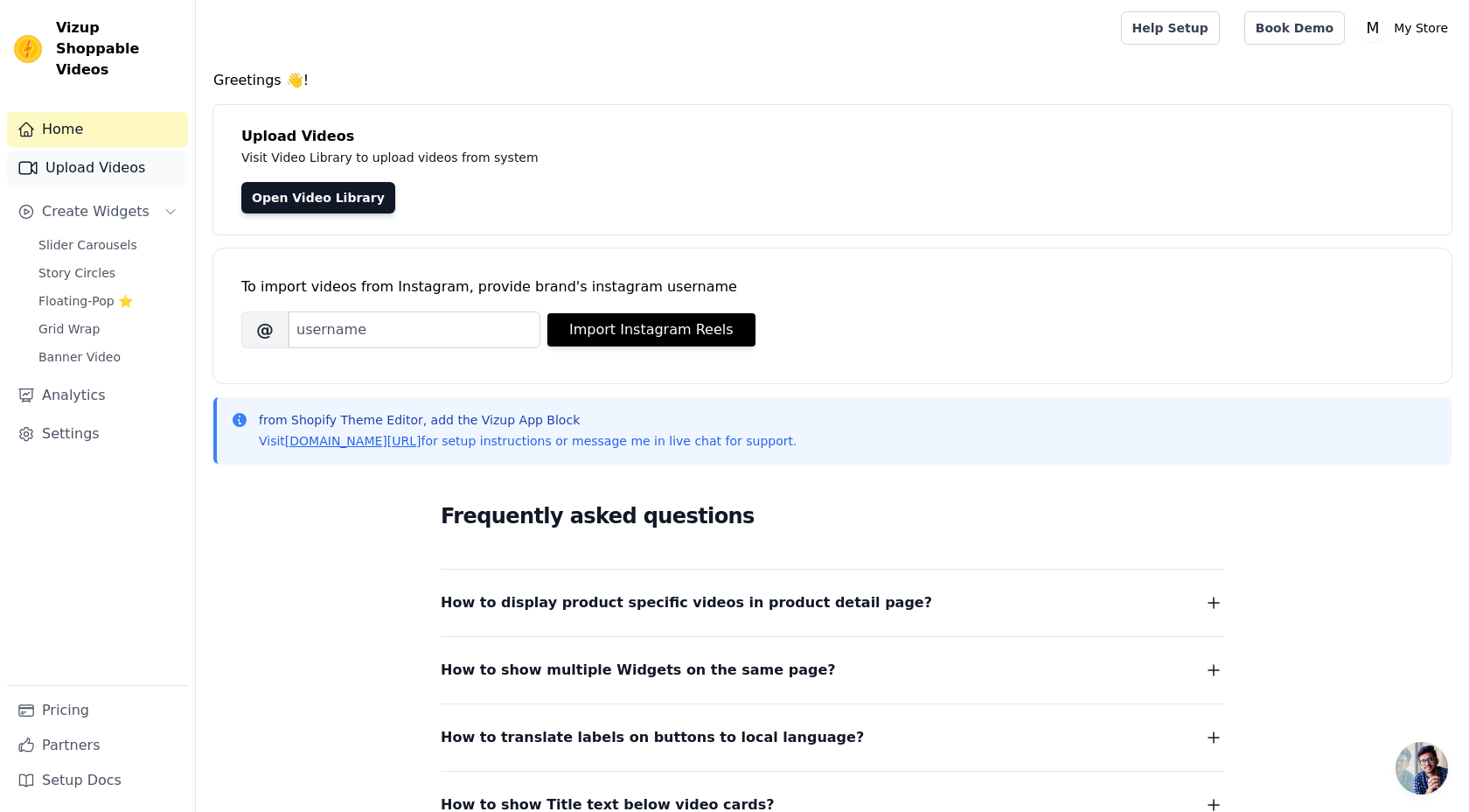
click at [169, 150] on link "Upload Videos" at bounding box center [97, 167] width 181 height 35
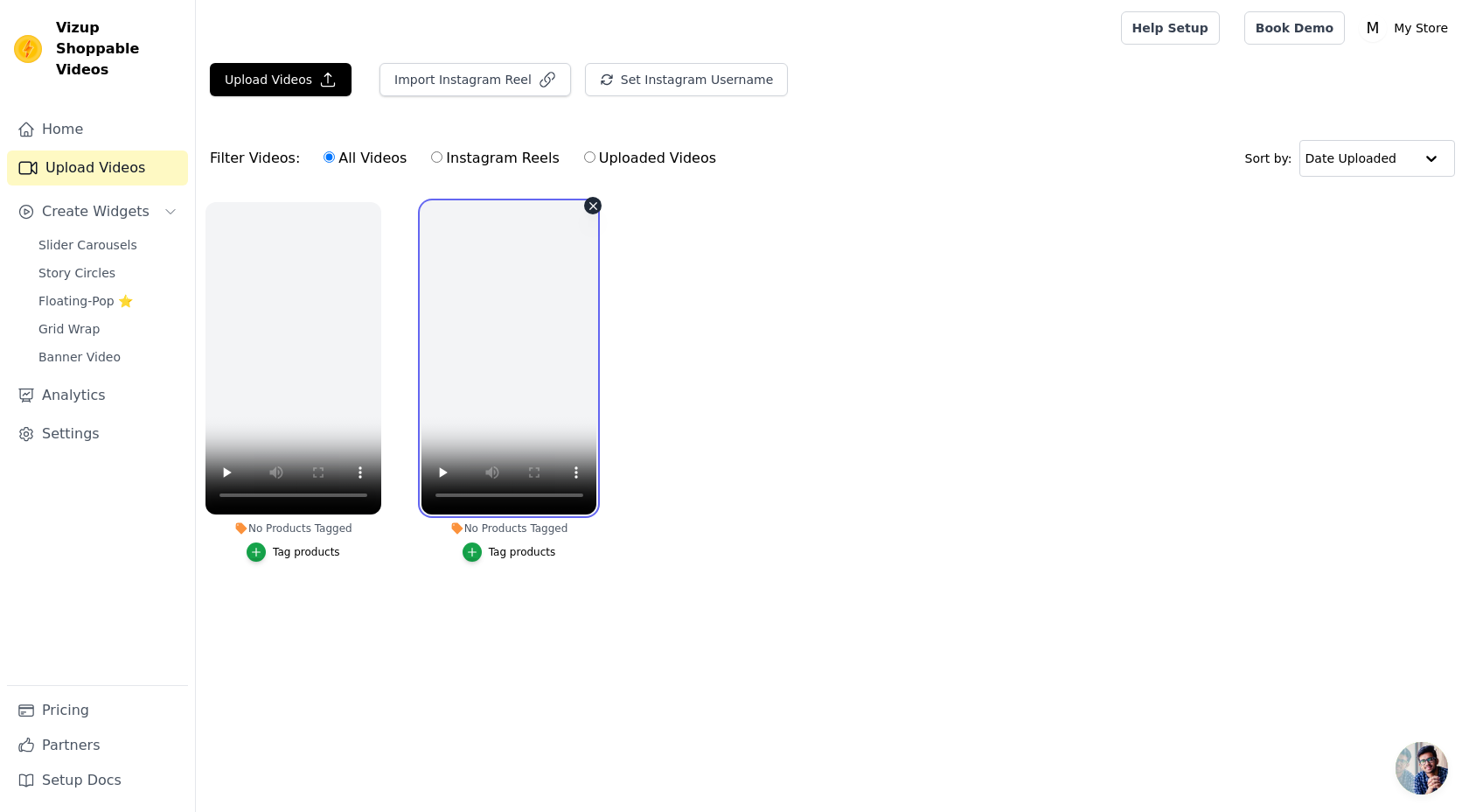
click at [495, 407] on video at bounding box center [509, 358] width 176 height 312
